Goal: Information Seeking & Learning: Learn about a topic

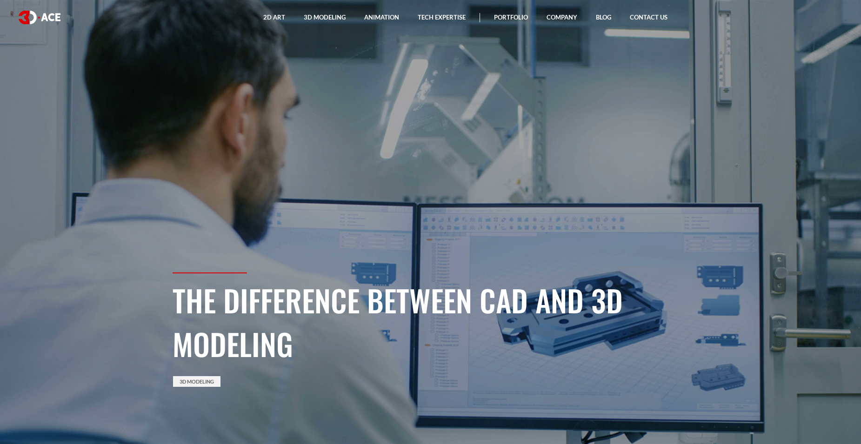
drag, startPoint x: 465, startPoint y: 302, endPoint x: 409, endPoint y: 43, distance: 265.6
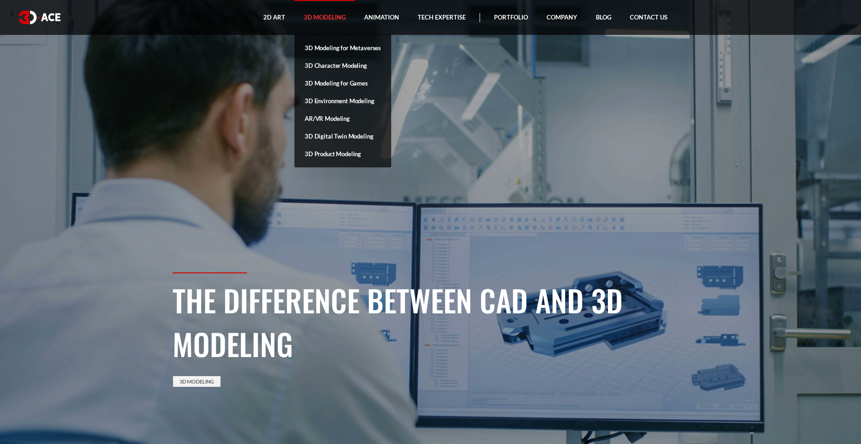
click at [328, 18] on link "3D Modeling" at bounding box center [324, 17] width 60 height 35
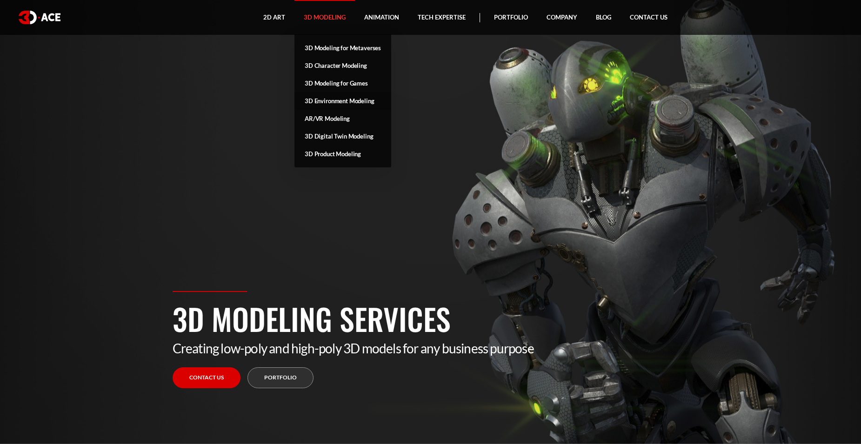
click at [315, 103] on link "3D Environment Modeling" at bounding box center [342, 101] width 97 height 18
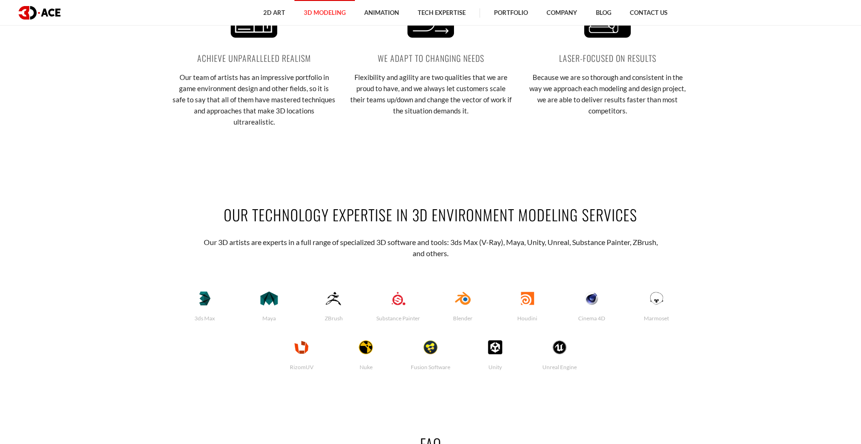
scroll to position [2092, 0]
